Goal: Information Seeking & Learning: Learn about a topic

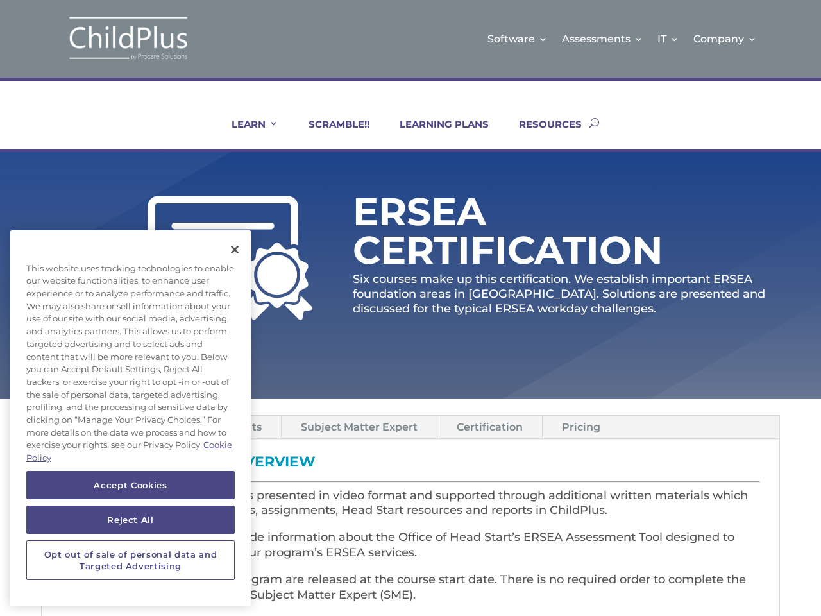
click at [411, 308] on p "Six courses make up this certification. We establish important ERSEA foundation…" at bounding box center [566, 294] width 427 height 45
click at [669, 38] on link "IT" at bounding box center [668, 39] width 22 height 52
click at [725, 38] on link "Company" at bounding box center [725, 39] width 64 height 52
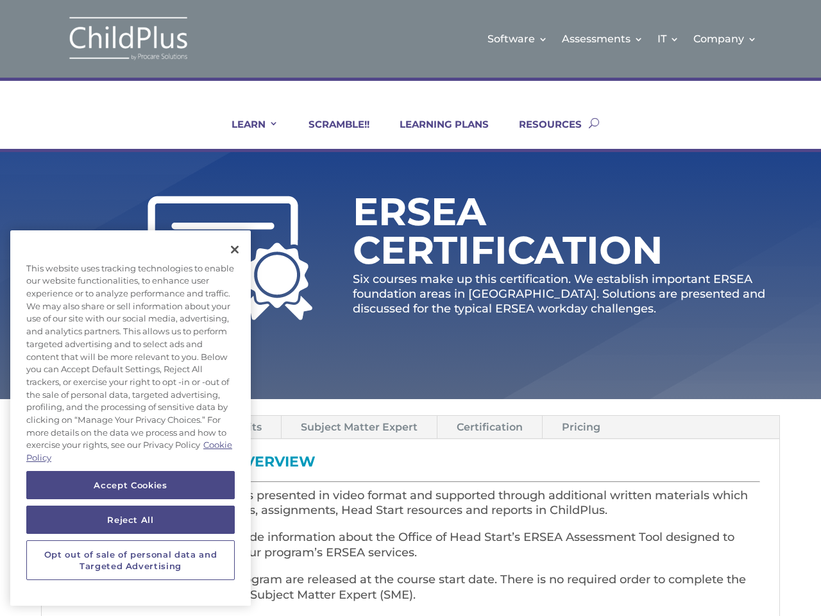
click at [246, 133] on link "LEARN" at bounding box center [247, 133] width 63 height 31
click at [358, 427] on link "Subject Matter Expert" at bounding box center [359, 427] width 155 height 22
click at [487, 427] on link "Certification" at bounding box center [489, 427] width 105 height 22
click at [578, 427] on link "Pricing" at bounding box center [581, 427] width 77 height 22
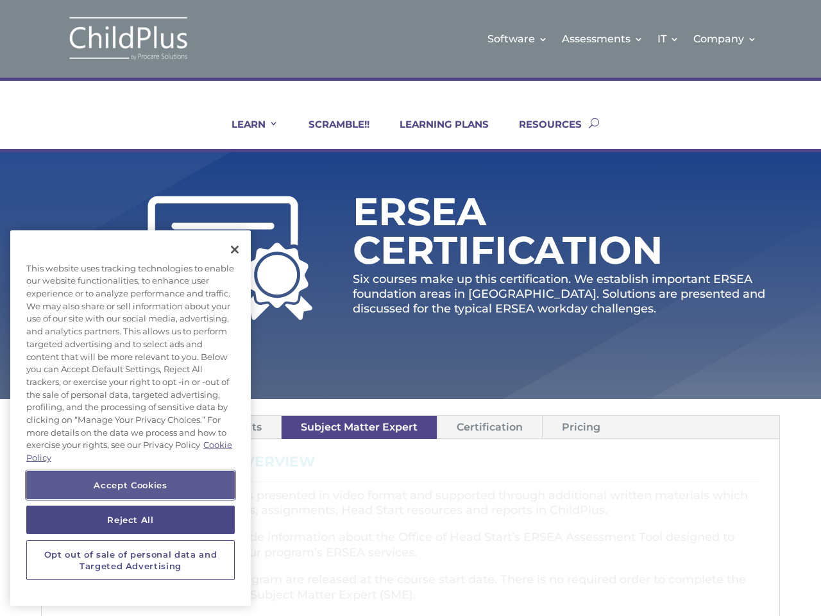
click at [130, 485] on button "Accept Cookies" at bounding box center [130, 485] width 208 height 28
